Goal: Task Accomplishment & Management: Manage account settings

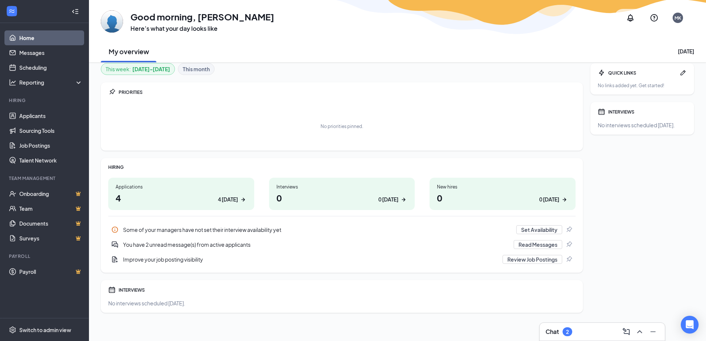
scroll to position [7, 0]
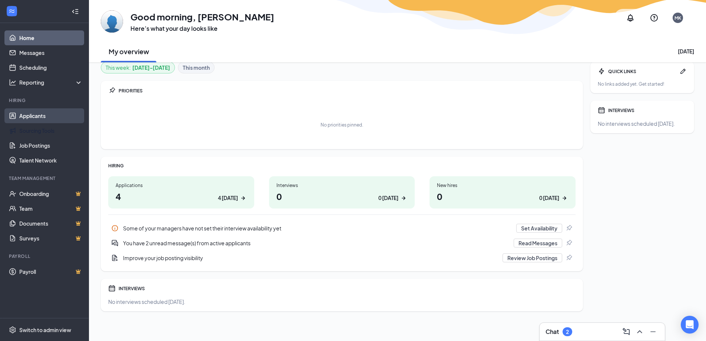
click at [43, 115] on link "Applicants" at bounding box center [50, 115] width 63 height 15
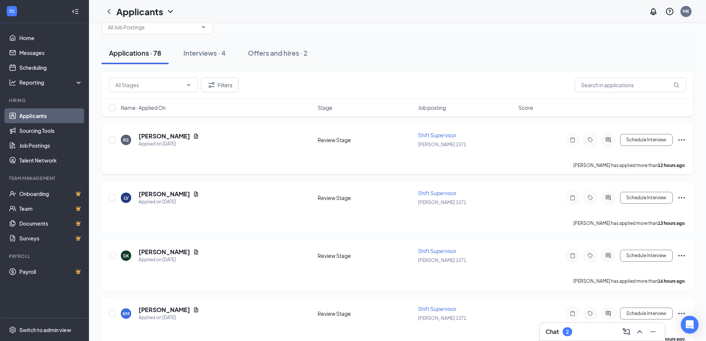
scroll to position [37, 0]
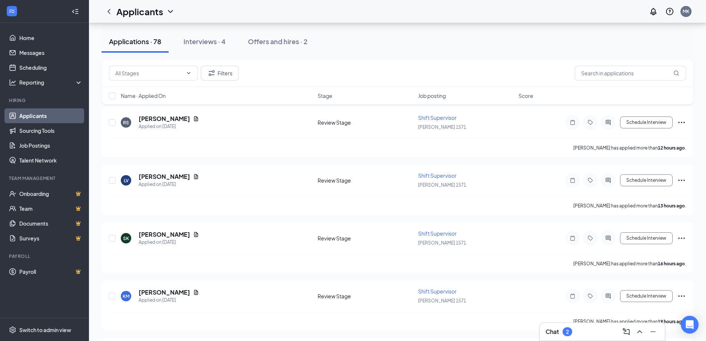
click at [557, 331] on h3 "Chat" at bounding box center [551, 331] width 13 height 8
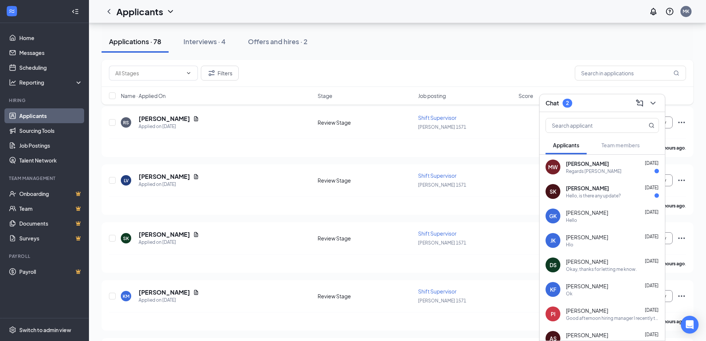
click at [612, 190] on div "[PERSON_NAME] [DATE]" at bounding box center [612, 187] width 93 height 7
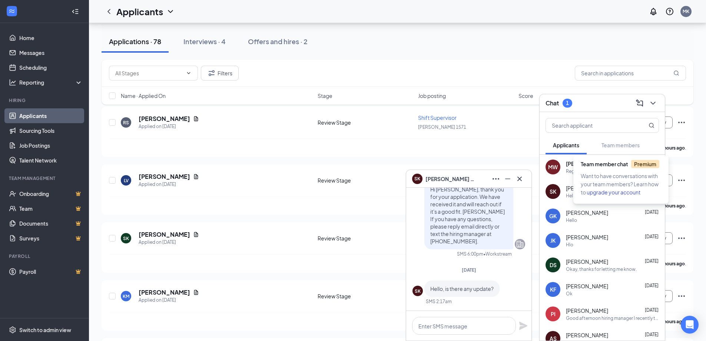
click at [591, 171] on div "Team member chat Premium" at bounding box center [622, 166] width 83 height 12
click at [615, 165] on div "[PERSON_NAME] [DATE]" at bounding box center [612, 163] width 93 height 7
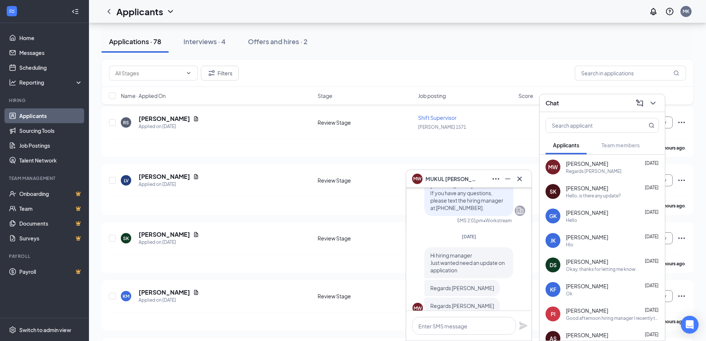
scroll to position [0, 0]
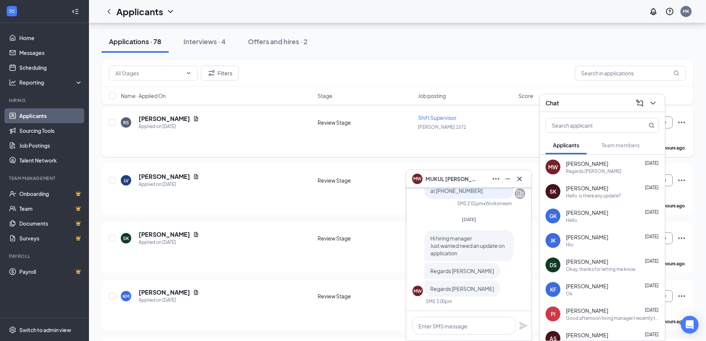
click at [394, 143] on div "[PERSON_NAME] has applied more than 12 hours ago ." at bounding box center [397, 147] width 577 height 19
click at [522, 177] on icon "Cross" at bounding box center [519, 178] width 9 height 9
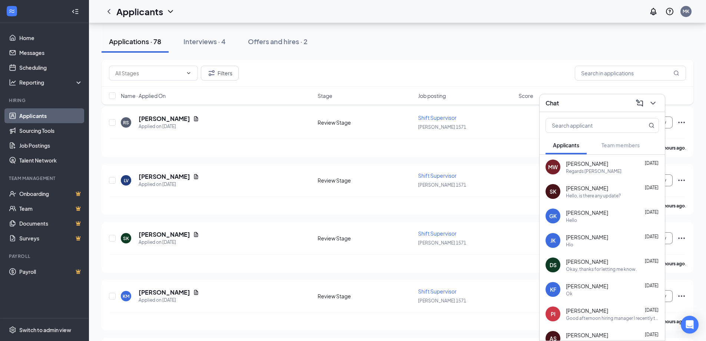
click at [592, 263] on span "[PERSON_NAME]" at bounding box center [587, 261] width 42 height 7
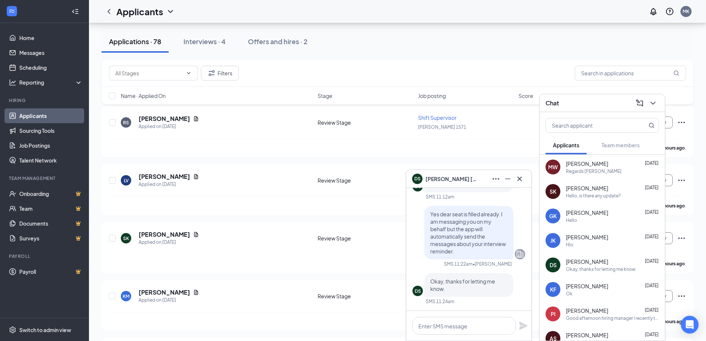
click at [600, 268] on div "Okay, thanks for letting me know." at bounding box center [601, 269] width 71 height 6
click at [187, 70] on span at bounding box center [153, 73] width 89 height 15
click at [273, 55] on div "Applications · 78 Interviews · 4 Offers and hires · 2" at bounding box center [398, 41] width 592 height 37
click at [246, 180] on div "LV [PERSON_NAME] Applied on [DATE]" at bounding box center [217, 180] width 192 height 16
click at [475, 135] on div "RS [PERSON_NAME] Applied on [DATE] Review Stage Shift Supervisor [PERSON_NAME] …" at bounding box center [397, 126] width 577 height 24
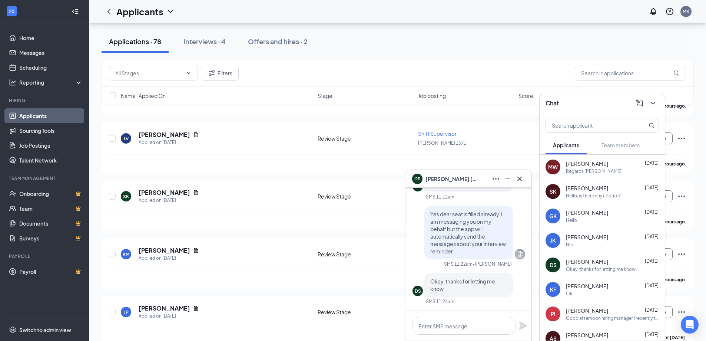
scroll to position [148, 0]
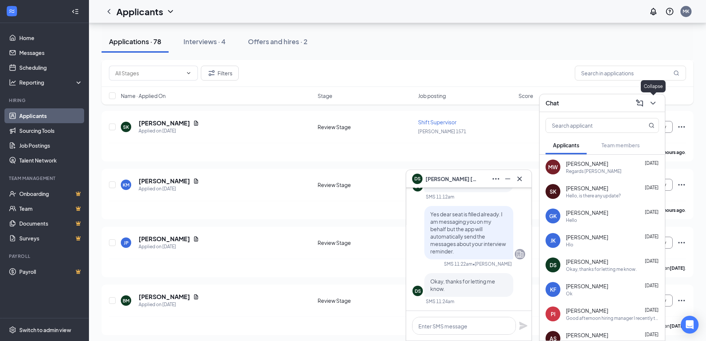
click at [652, 99] on icon "ChevronDown" at bounding box center [652, 103] width 9 height 9
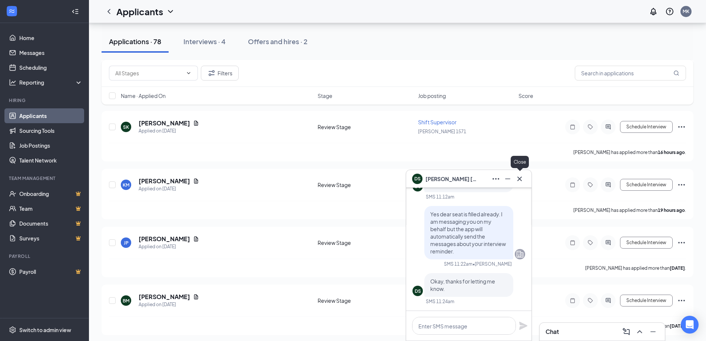
click at [516, 182] on icon "Cross" at bounding box center [519, 178] width 9 height 9
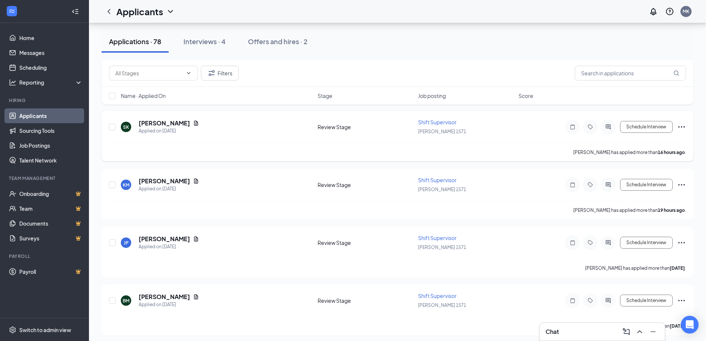
click at [252, 145] on div "[PERSON_NAME] has applied more than 16 hours ago ." at bounding box center [397, 152] width 577 height 19
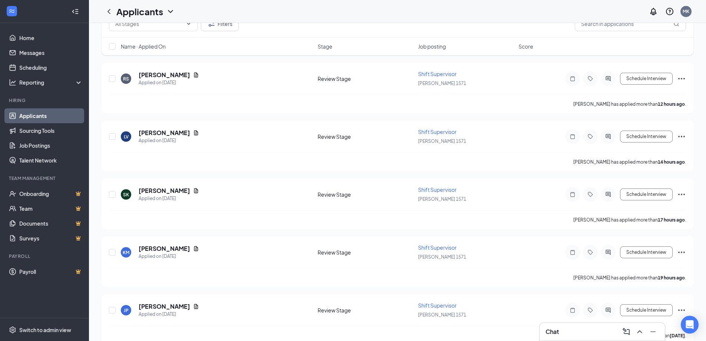
scroll to position [0, 0]
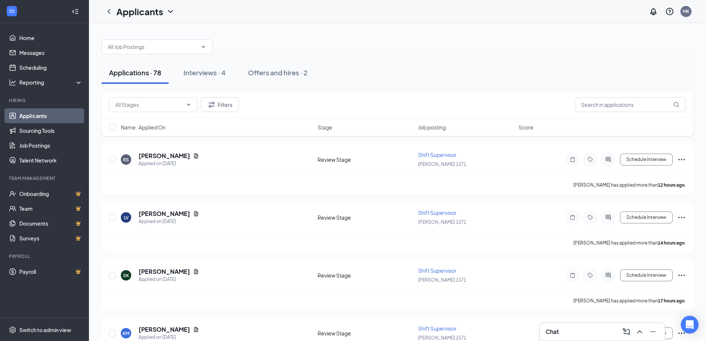
click at [581, 328] on div "Chat" at bounding box center [601, 331] width 113 height 12
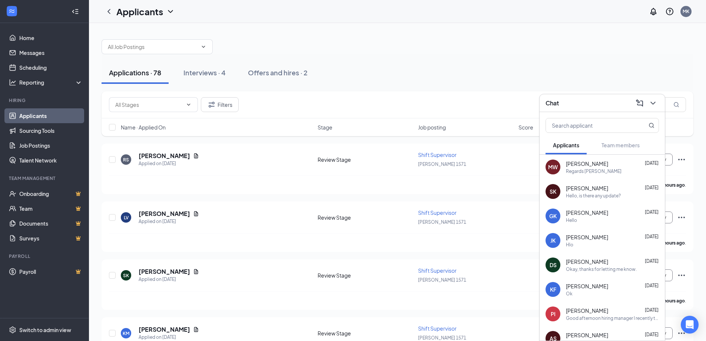
click at [595, 160] on span "[PERSON_NAME]" at bounding box center [587, 163] width 42 height 7
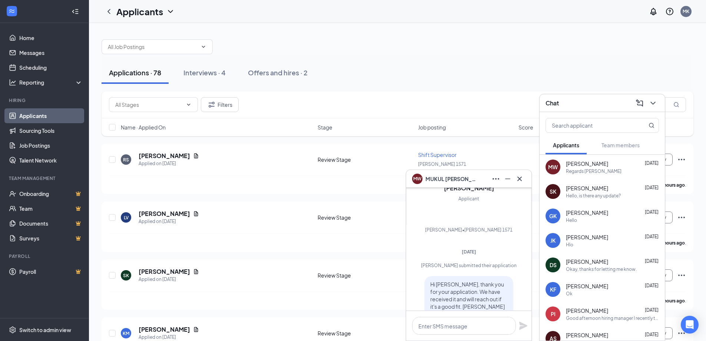
scroll to position [-258, 0]
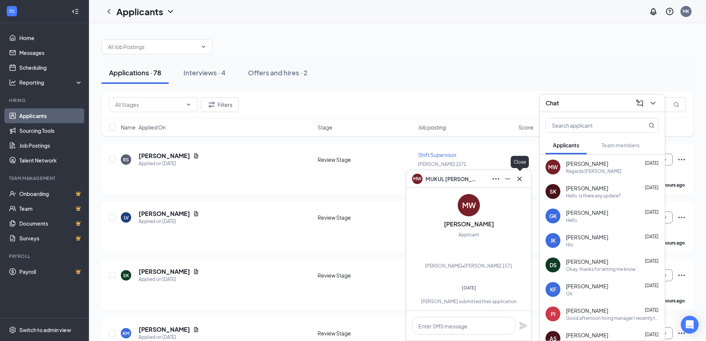
click at [520, 179] on icon "Cross" at bounding box center [519, 178] width 4 height 4
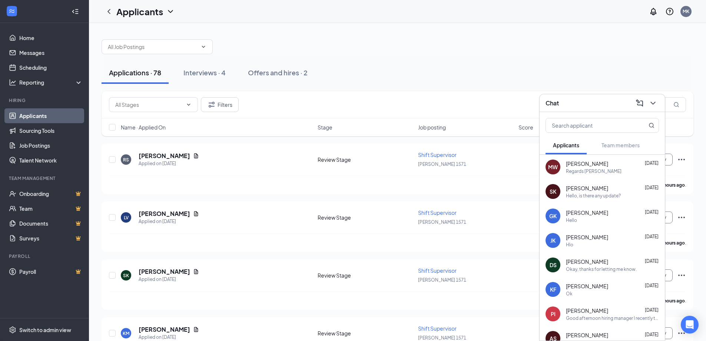
click at [593, 196] on div "Hello, is there any update?" at bounding box center [593, 195] width 55 height 6
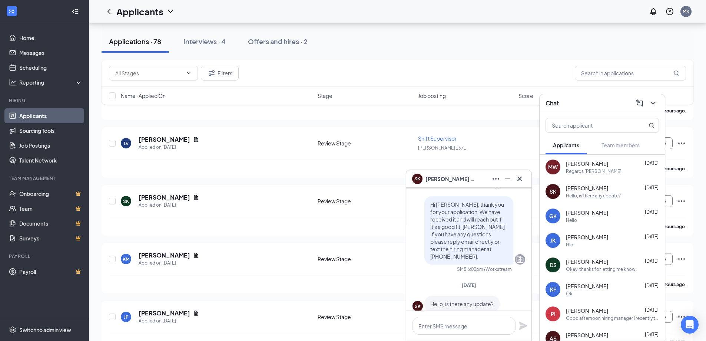
scroll to position [0, 0]
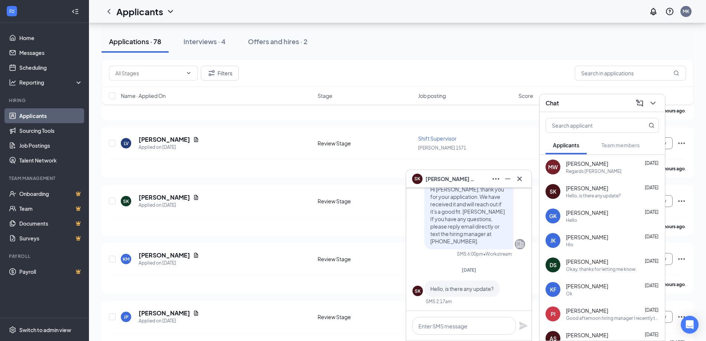
click at [583, 244] on div "Hlo" at bounding box center [612, 244] width 93 height 6
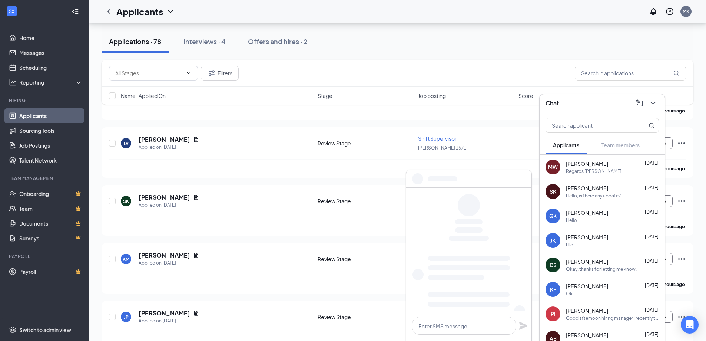
click at [586, 220] on div "Hello" at bounding box center [612, 220] width 93 height 6
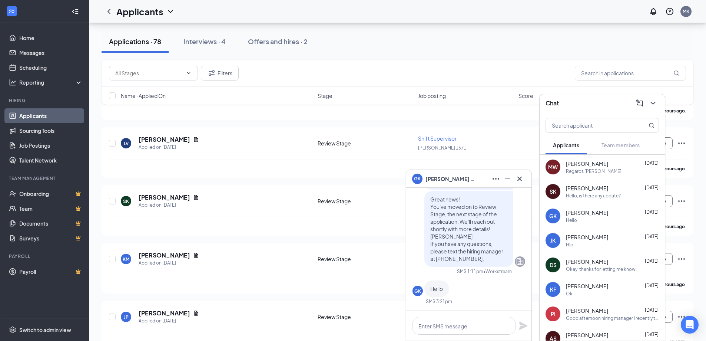
click at [348, 49] on div "Applications · 78 Interviews · 4 Offers and hires · 2" at bounding box center [398, 41] width 592 height 22
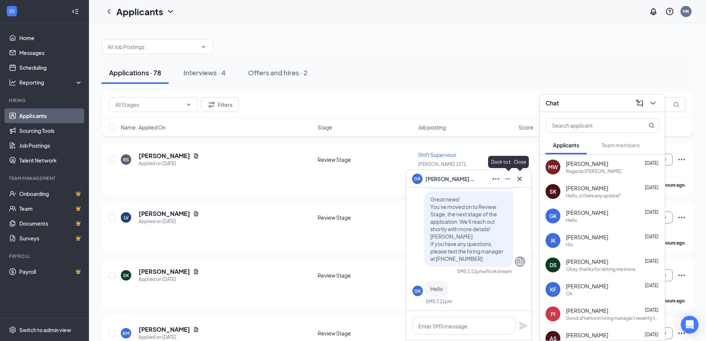
click at [521, 180] on icon "Cross" at bounding box center [519, 178] width 4 height 4
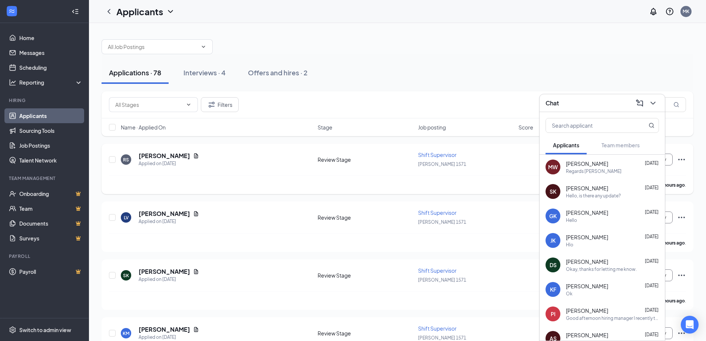
click at [199, 156] on icon "Document" at bounding box center [196, 156] width 6 height 6
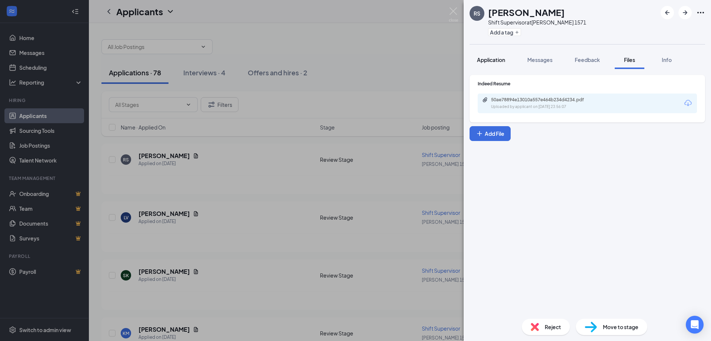
click at [497, 56] on div "Application" at bounding box center [491, 59] width 28 height 7
